Goal: Task Accomplishment & Management: Manage account settings

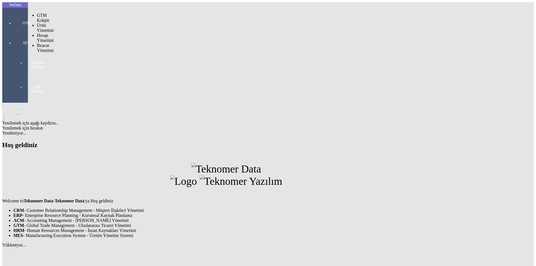
drag, startPoint x: 11, startPoint y: 14, endPoint x: 17, endPoint y: 25, distance: 12.0
click at [13, 14] on div "GTM" at bounding box center [26, 21] width 26 height 20
drag, startPoint x: 41, startPoint y: 32, endPoint x: 62, endPoint y: 30, distance: 20.4
click at [44, 43] on span "İhracat Yönetimi" at bounding box center [45, 48] width 17 height 10
click at [85, 53] on span "Yüklemeler" at bounding box center [95, 55] width 21 height 5
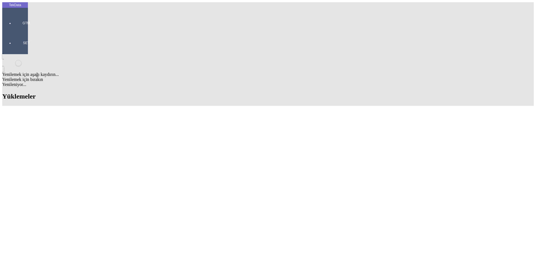
scroll to position [56, 0]
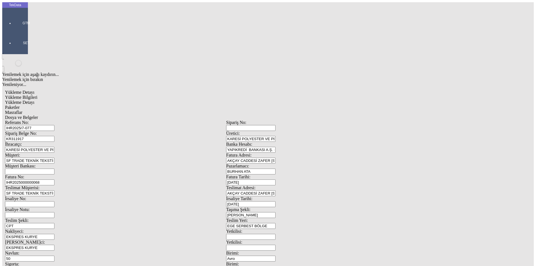
click at [34, 100] on span "Yükleme Detayı" at bounding box center [19, 102] width 29 height 5
drag, startPoint x: 74, startPoint y: 81, endPoint x: 37, endPoint y: 78, distance: 37.2
type input "203"
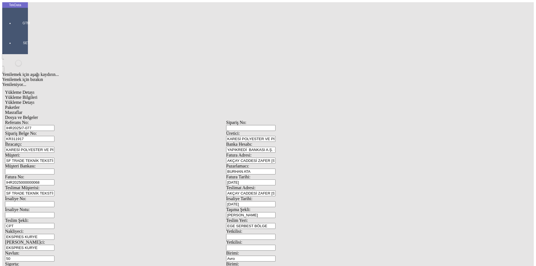
click at [20, 105] on span "Paketler" at bounding box center [12, 107] width 15 height 5
click at [22, 110] on span "Masraflar" at bounding box center [13, 112] width 17 height 5
click at [34, 100] on span "Yükleme Detayı" at bounding box center [19, 102] width 29 height 5
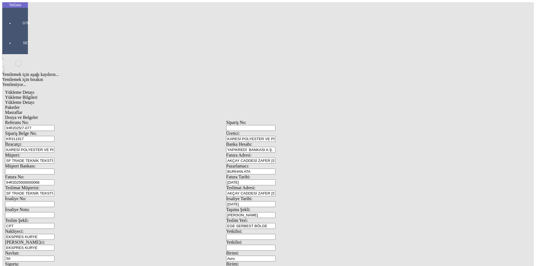
click at [122, 105] on div "Paketler" at bounding box center [226, 107] width 442 height 5
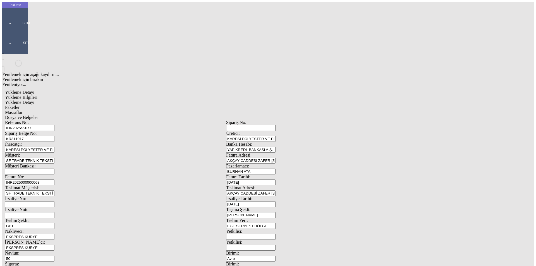
click at [22, 110] on span "Masraflar" at bounding box center [13, 112] width 17 height 5
click at [38, 115] on span "Dosya ve Belgeler" at bounding box center [21, 117] width 33 height 5
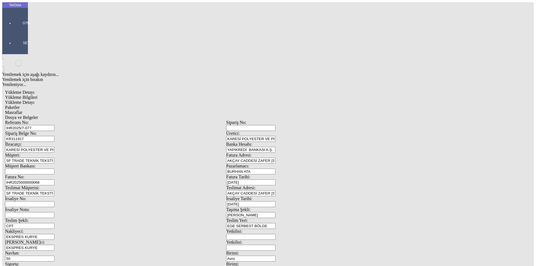
click at [38, 115] on span "Dosya ve Belgeler" at bounding box center [21, 117] width 33 height 5
